Goal: Register for event/course

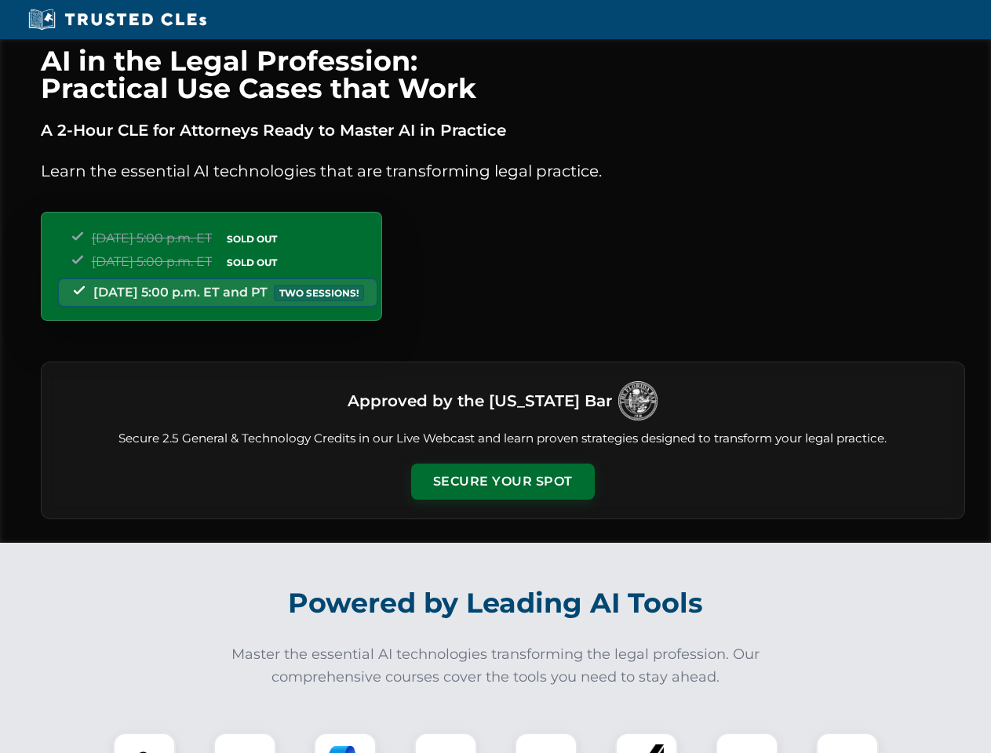
click at [502, 482] on button "Secure Your Spot" at bounding box center [503, 482] width 184 height 36
click at [144, 743] on img at bounding box center [145, 764] width 46 height 46
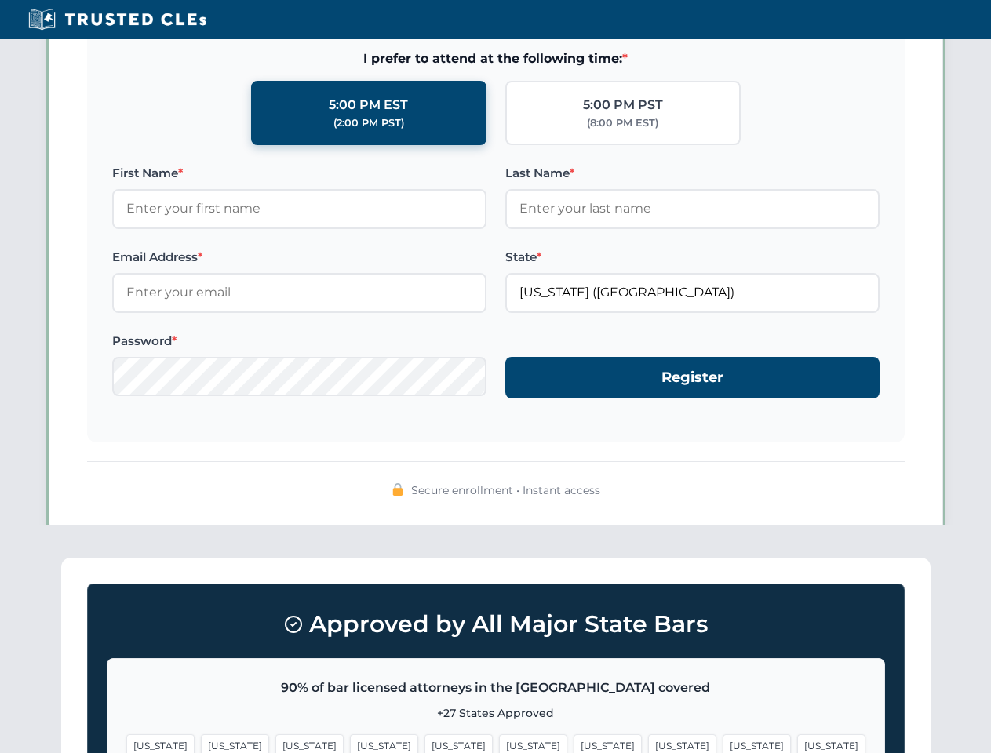
click at [574, 743] on span "[US_STATE]" at bounding box center [608, 745] width 68 height 23
click at [723, 743] on span "[US_STATE]" at bounding box center [757, 745] width 68 height 23
